Goal: Task Accomplishment & Management: Use online tool/utility

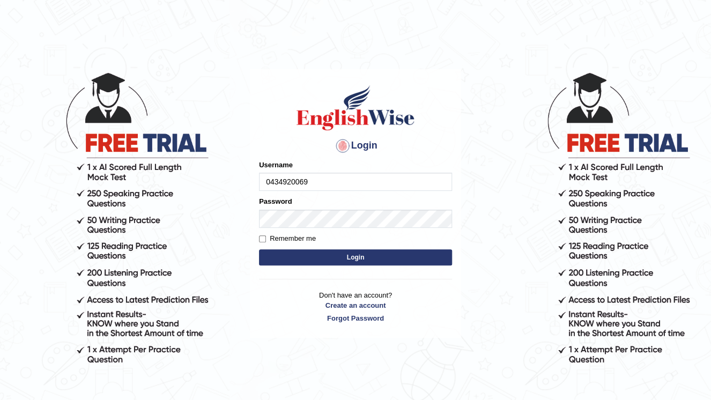
type input "0434920069"
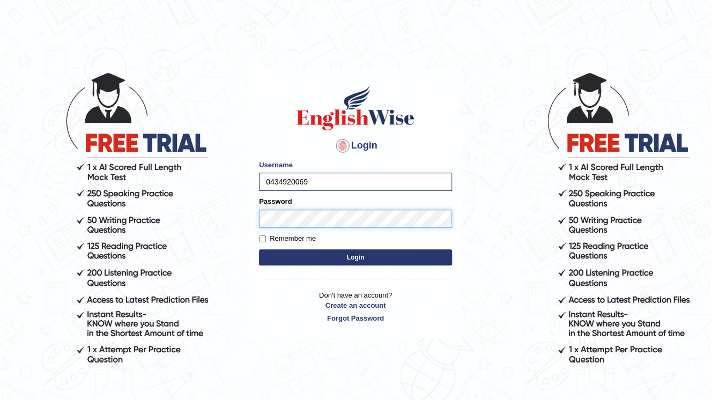
click at [259, 249] on button "Login" at bounding box center [355, 257] width 193 height 16
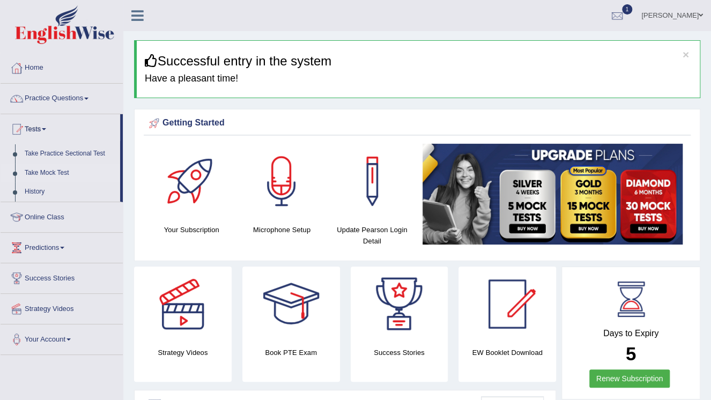
click at [49, 173] on link "Take Mock Test" at bounding box center [70, 173] width 100 height 19
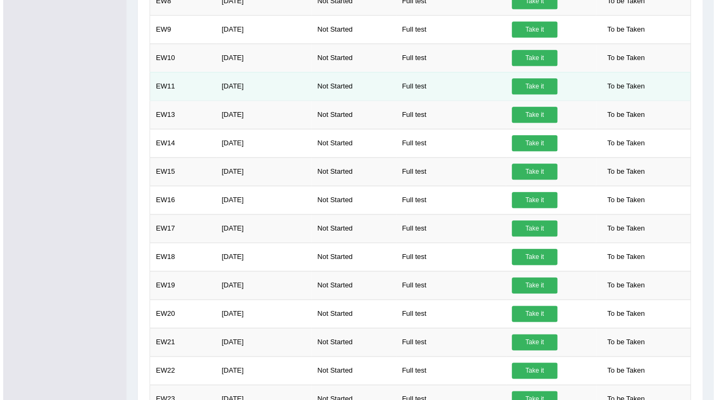
scroll to position [395, 0]
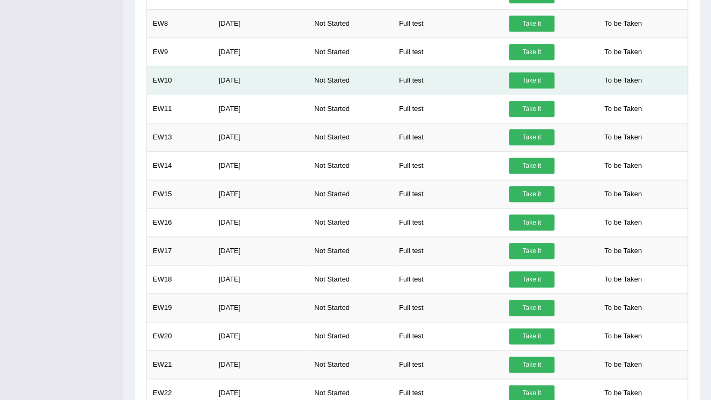
click at [519, 81] on link "Take it" at bounding box center [532, 80] width 46 height 16
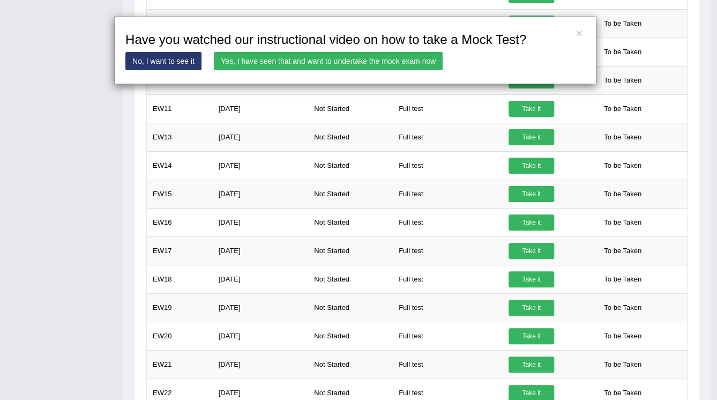
click at [388, 61] on link "Yes, I have seen that and want to undertake the mock exam now" at bounding box center [328, 61] width 229 height 18
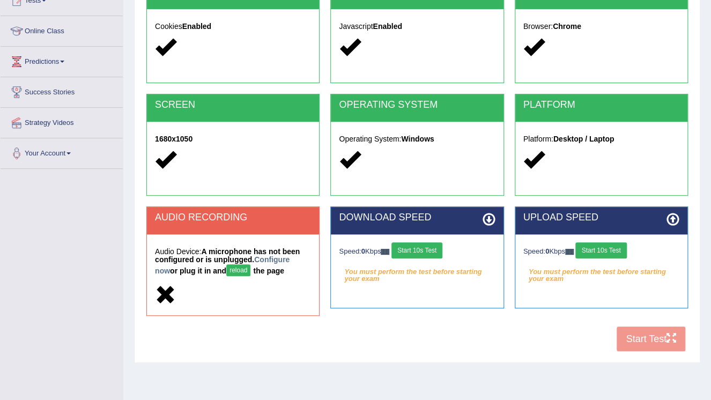
scroll to position [129, 0]
click at [418, 249] on button "Start 10s Test" at bounding box center [416, 250] width 51 height 16
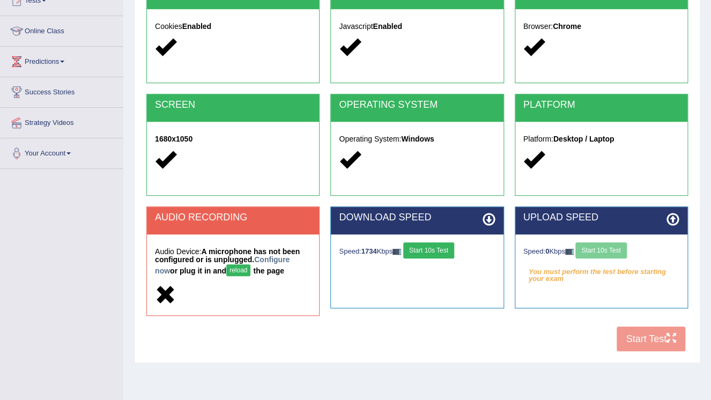
click at [593, 247] on div "Speed: 0 Kbps Start 10s Test" at bounding box center [601, 251] width 156 height 19
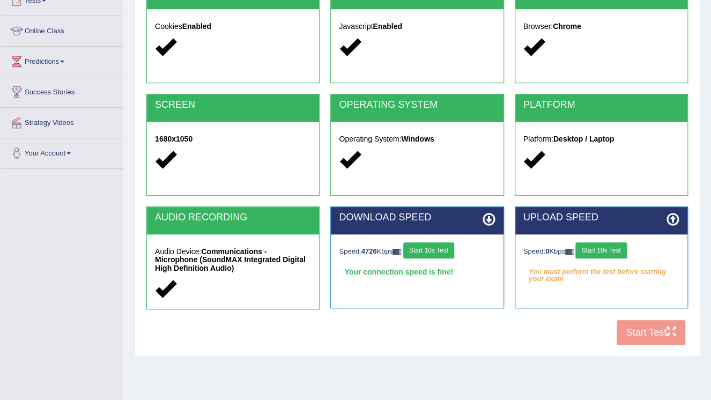
click at [598, 250] on button "Start 10s Test" at bounding box center [600, 250] width 51 height 16
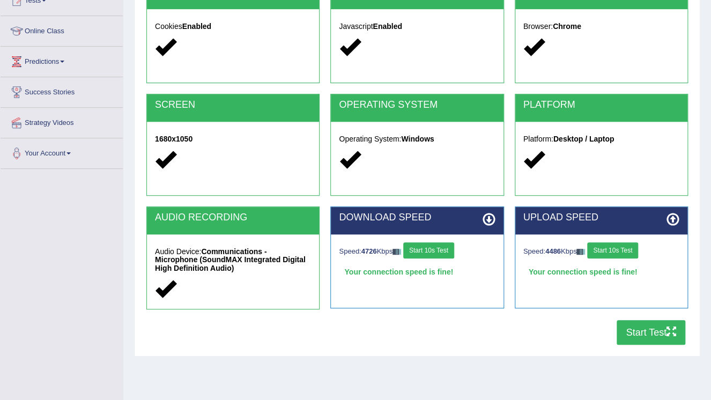
click at [650, 327] on button "Start Test" at bounding box center [650, 332] width 69 height 25
